Goal: Navigation & Orientation: Find specific page/section

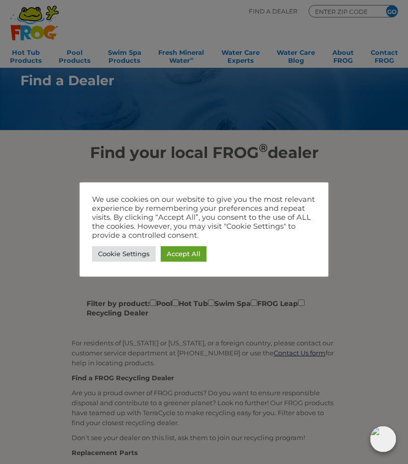
click at [130, 255] on link "Cookie Settings" at bounding box center [124, 253] width 64 height 15
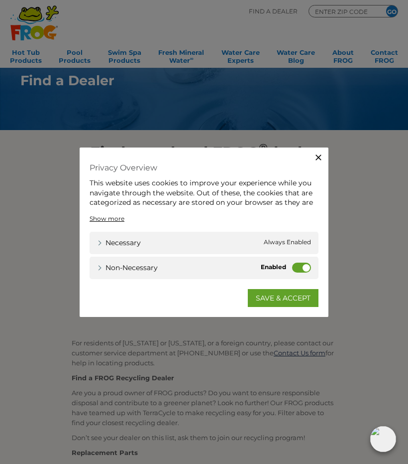
click at [255, 336] on div "Close Privacy Overview This website uses cookies to improve your experience whi…" at bounding box center [204, 232] width 408 height 464
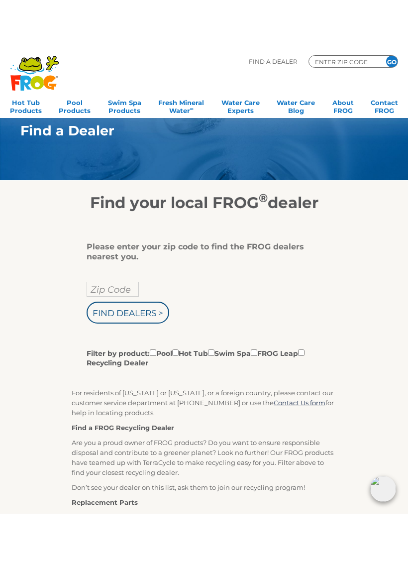
scroll to position [6, 0]
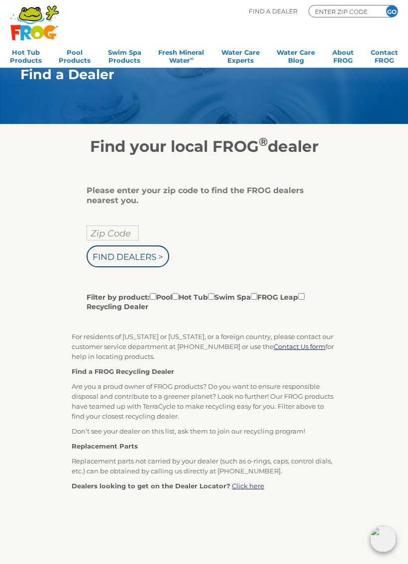
click at [179, 300] on input "Filter by product: Pool Hot Tub Swim Spa FROG Leap Recycling Dealer" at bounding box center [175, 296] width 6 height 6
checkbox input "true"
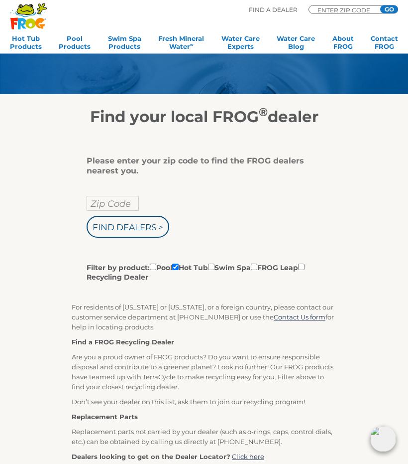
scroll to position [0, 0]
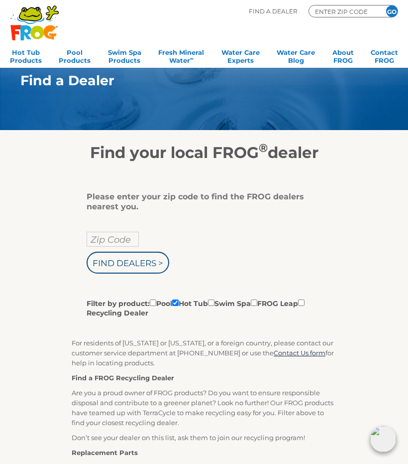
click at [104, 240] on input "Zip Code" at bounding box center [113, 239] width 52 height 15
type input "Zip Code"
click at [141, 267] on input "Find Dealers >" at bounding box center [128, 263] width 83 height 22
type input "Zip Code"
click at [98, 244] on input "Zip Code" at bounding box center [113, 239] width 52 height 15
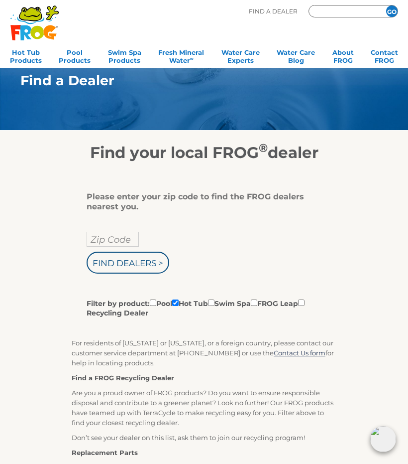
type input "ENTER ZIP CODE"
type input "97504"
click at [147, 266] on input "Find Dealers >" at bounding box center [128, 263] width 83 height 22
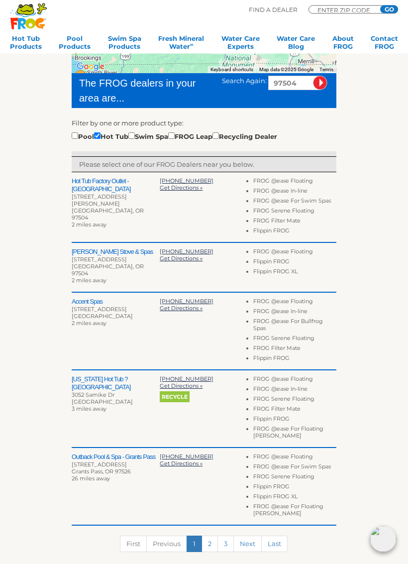
scroll to position [201, 0]
